Goal: Transaction & Acquisition: Purchase product/service

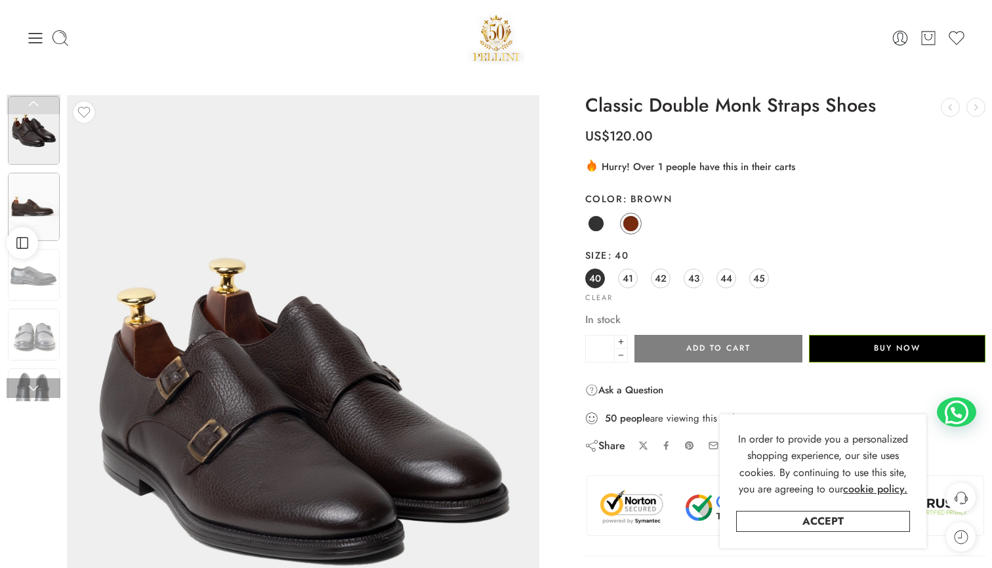
click at [28, 209] on img at bounding box center [34, 207] width 52 height 68
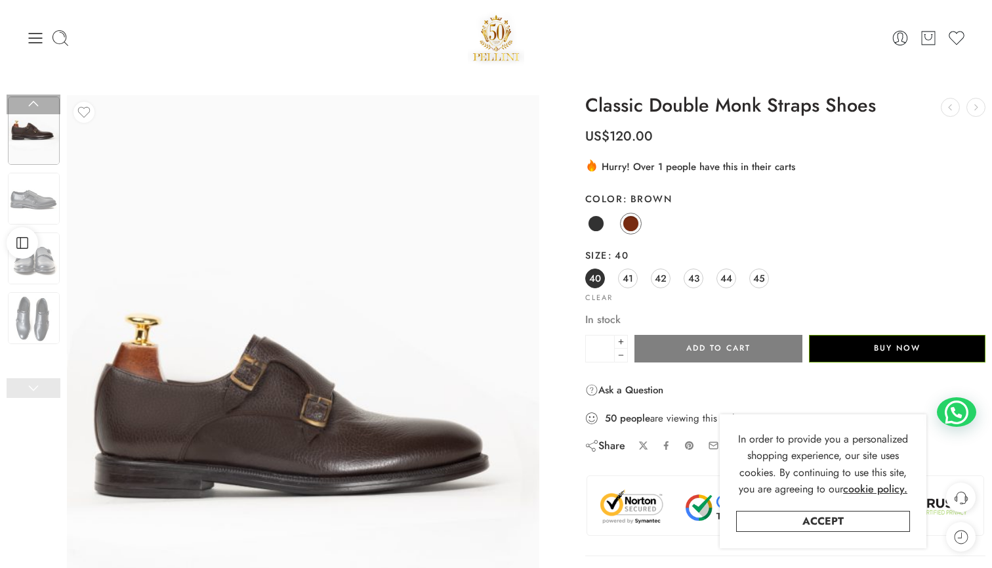
click at [45, 292] on div at bounding box center [34, 209] width 54 height 383
click at [41, 318] on img at bounding box center [34, 318] width 52 height 52
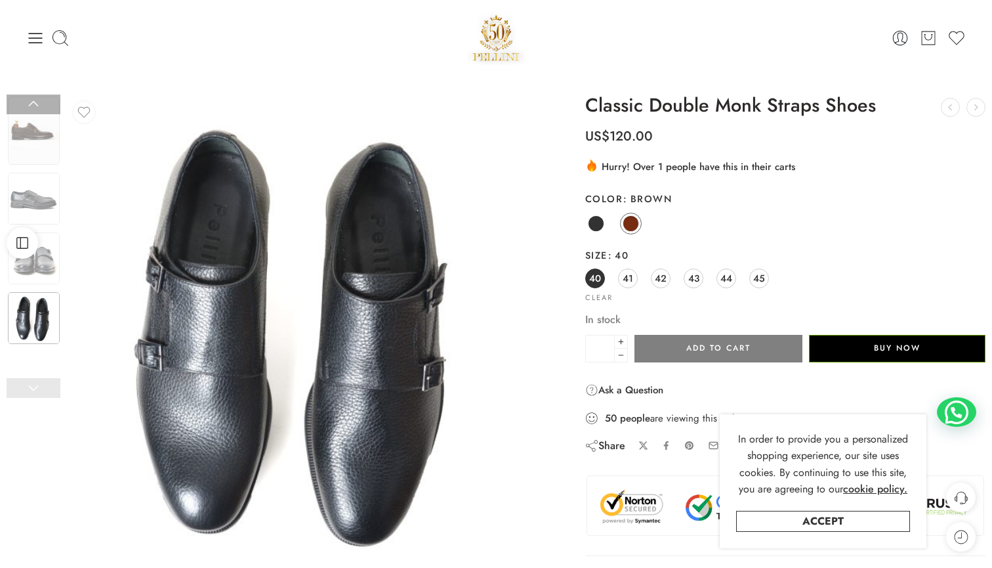
click at [37, 358] on div at bounding box center [34, 209] width 54 height 383
click at [35, 33] on icon at bounding box center [36, 38] width 14 height 10
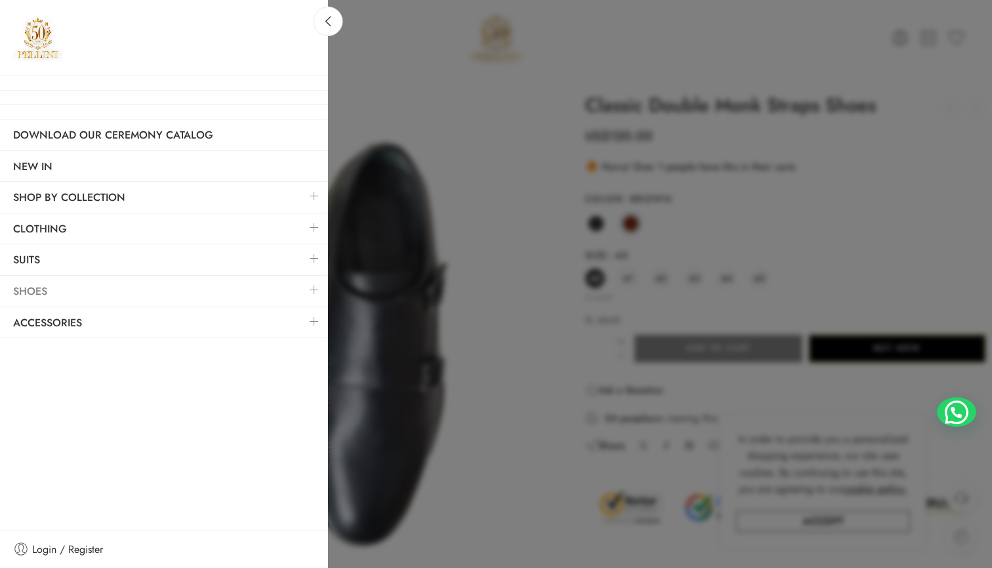
click at [73, 289] on link "Shoes" at bounding box center [164, 291] width 328 height 30
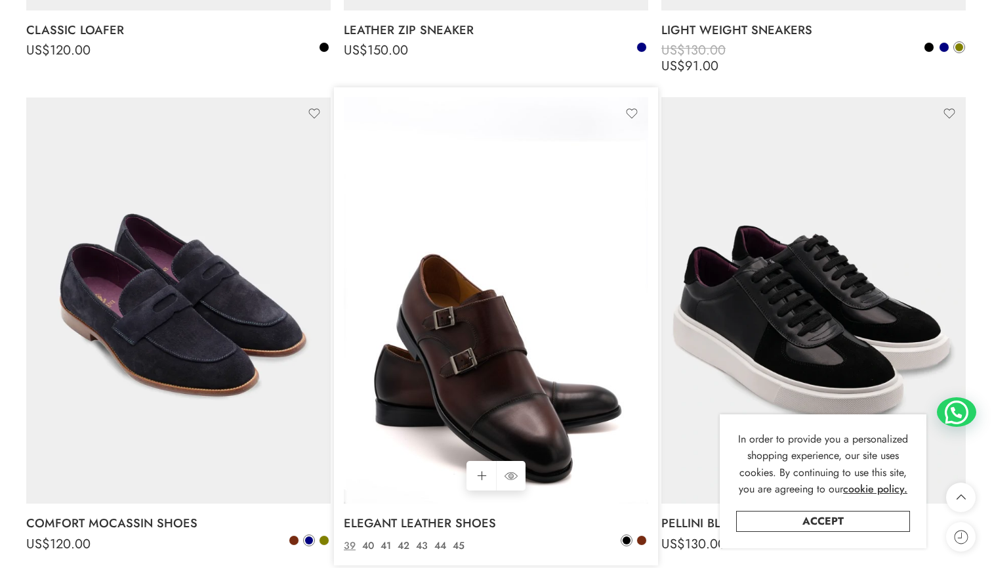
scroll to position [1792, 0]
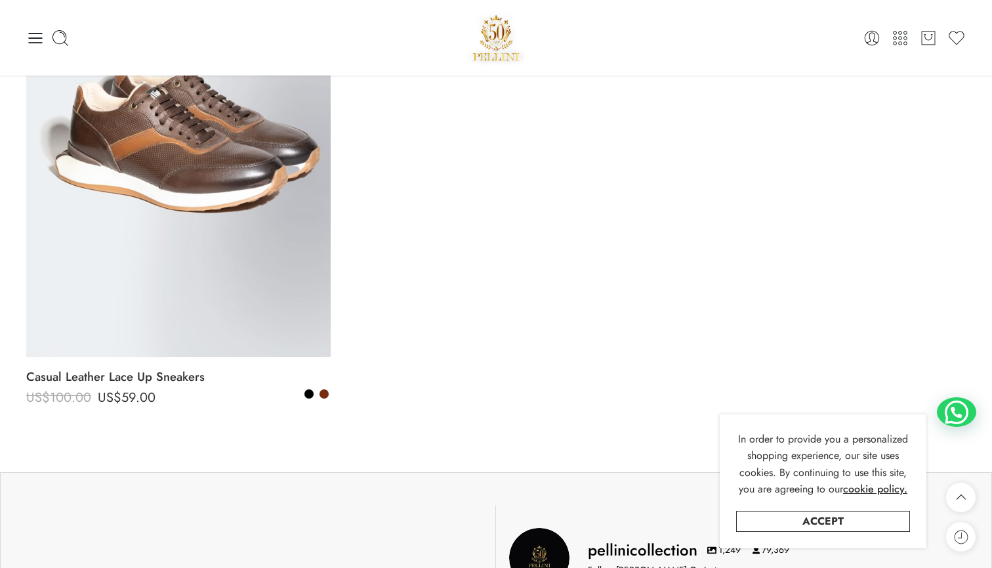
scroll to position [5938, 0]
